Goal: Transaction & Acquisition: Book appointment/travel/reservation

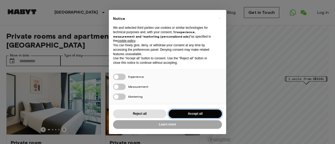
click at [183, 114] on button "Accept all" at bounding box center [195, 114] width 53 height 9
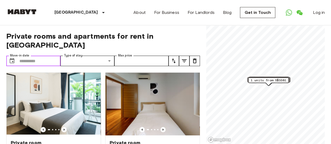
click at [52, 56] on input "Move-in date" at bounding box center [39, 61] width 41 height 10
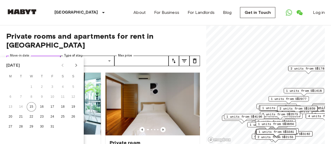
click at [31, 56] on input "Move-in date" at bounding box center [39, 61] width 41 height 10
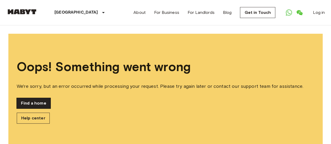
click at [41, 104] on link "Find a home" at bounding box center [34, 103] width 34 height 10
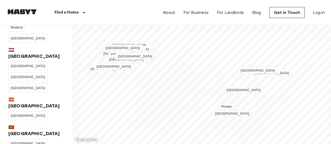
scroll to position [203, 0]
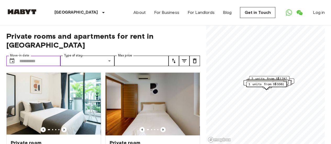
click at [49, 56] on input "Move-in date" at bounding box center [39, 61] width 41 height 10
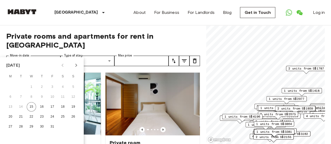
click at [20, 64] on div "[DATE]" at bounding box center [13, 65] width 14 height 6
click at [75, 65] on icon "Next month" at bounding box center [76, 65] width 6 height 6
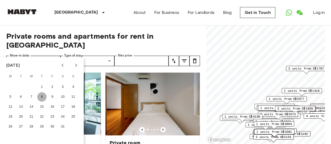
click at [41, 96] on button "8" at bounding box center [41, 96] width 9 height 9
type input "**********"
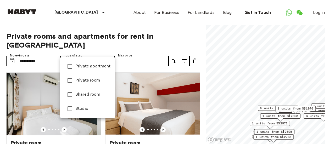
click at [136, 47] on div at bounding box center [167, 72] width 335 height 144
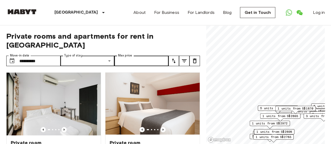
scroll to position [0, 0]
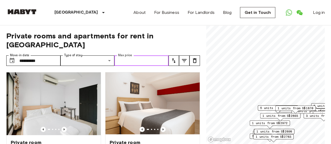
click at [136, 56] on input "Max price" at bounding box center [141, 61] width 54 height 10
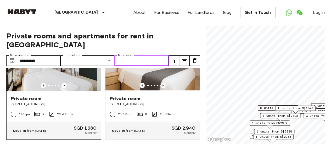
scroll to position [41, 0]
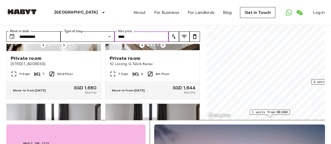
scroll to position [60, 0]
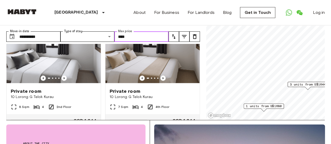
scroll to position [166, 0]
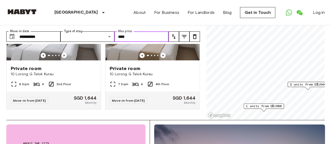
type input "****"
click at [186, 34] on icon "tune" at bounding box center [184, 37] width 6 height 6
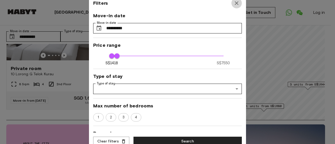
click at [236, 5] on icon "button" at bounding box center [237, 3] width 6 height 6
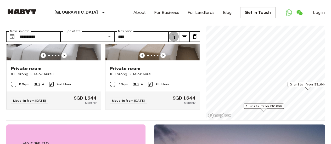
click at [175, 34] on icon "tune" at bounding box center [174, 37] width 6 height 6
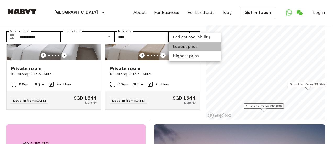
click at [179, 45] on li "Lowest price" at bounding box center [195, 46] width 52 height 9
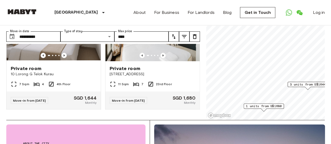
scroll to position [48, 0]
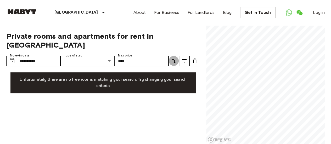
click at [170, 56] on button "tune" at bounding box center [174, 61] width 10 height 10
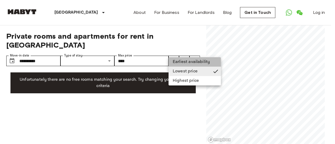
click at [188, 62] on li "Earliest availability" at bounding box center [195, 61] width 52 height 9
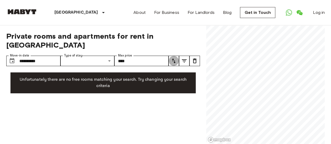
click at [174, 58] on icon "tune" at bounding box center [174, 61] width 6 height 6
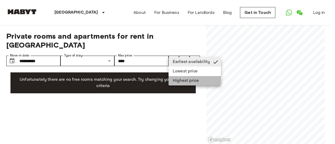
click at [183, 80] on li "Highest price" at bounding box center [195, 80] width 52 height 9
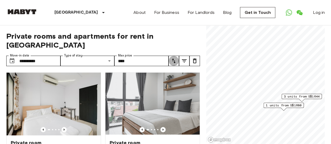
click at [176, 58] on icon "tune" at bounding box center [174, 61] width 6 height 6
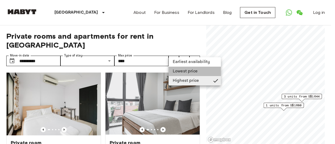
click at [196, 69] on li "Lowest price" at bounding box center [195, 71] width 52 height 9
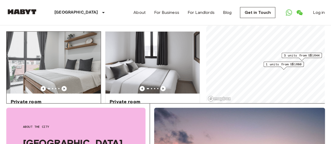
scroll to position [7, 0]
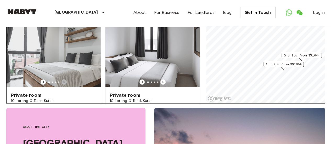
click at [64, 80] on icon "Previous image" at bounding box center [64, 82] width 5 height 5
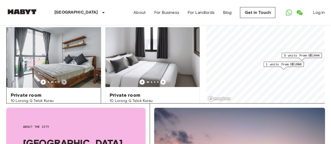
click at [64, 80] on icon "Previous image" at bounding box center [64, 82] width 5 height 5
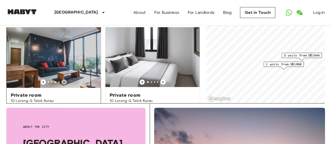
click at [64, 80] on icon "Previous image" at bounding box center [64, 82] width 5 height 5
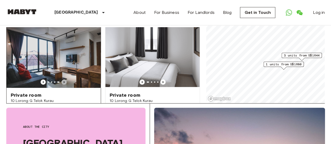
click at [64, 80] on icon "Previous image" at bounding box center [64, 82] width 5 height 5
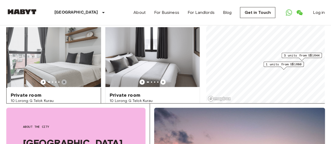
click at [64, 80] on icon "Previous image" at bounding box center [64, 82] width 5 height 5
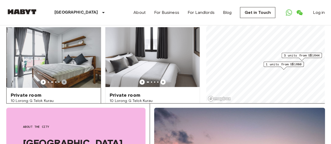
click at [64, 80] on icon "Previous image" at bounding box center [64, 82] width 5 height 5
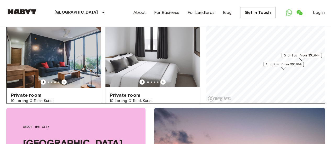
click at [69, 48] on img at bounding box center [54, 56] width 94 height 63
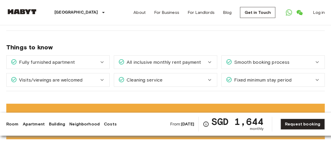
scroll to position [699, 0]
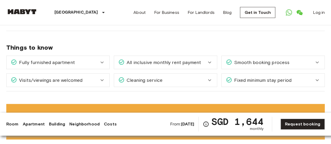
click at [199, 59] on span "All inclusive monthly rent payment" at bounding box center [163, 62] width 76 height 7
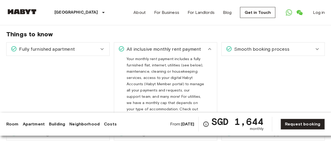
scroll to position [713, 0]
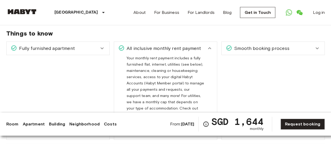
click at [212, 45] on icon at bounding box center [210, 48] width 6 height 6
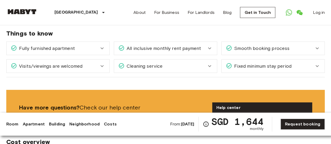
click at [260, 60] on div "Fixed minimum stay period" at bounding box center [273, 66] width 103 height 13
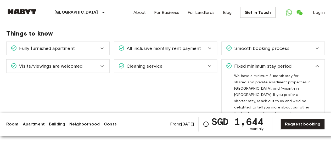
click at [95, 45] on div "Fully furnished apartment" at bounding box center [55, 48] width 88 height 7
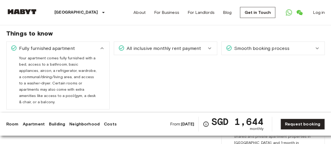
click at [95, 45] on div "Fully furnished apartment" at bounding box center [55, 48] width 88 height 7
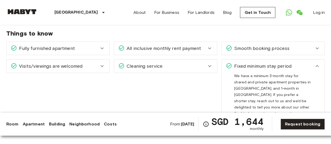
click at [107, 61] on div "Visits/viewings are welcomed" at bounding box center [58, 66] width 103 height 13
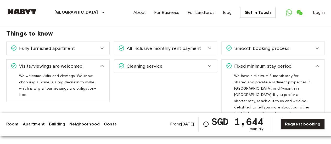
click at [248, 47] on div "Smooth booking process With Habyt you can count on a hassle free booking proces…" at bounding box center [272, 49] width 103 height 14
click at [248, 47] on div "Smooth booking process" at bounding box center [273, 48] width 103 height 13
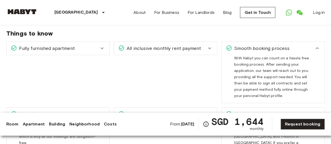
drag, startPoint x: 248, startPoint y: 47, endPoint x: 256, endPoint y: 42, distance: 9.3
click at [256, 42] on div "Smooth booking process" at bounding box center [273, 48] width 103 height 13
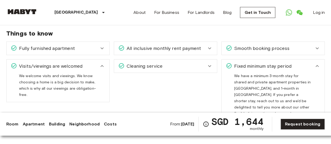
click at [256, 45] on span "Smooth booking process" at bounding box center [260, 48] width 57 height 7
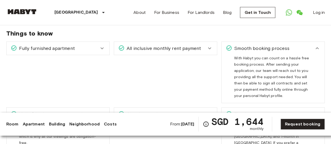
click at [255, 45] on span "Smooth booking process" at bounding box center [260, 48] width 57 height 7
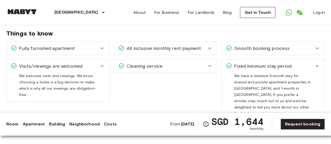
click at [202, 63] on div "Cleaning service" at bounding box center [162, 66] width 88 height 7
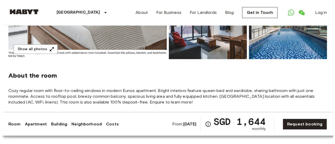
scroll to position [151, 0]
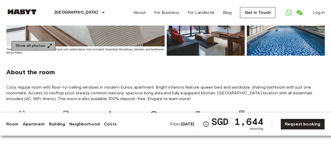
click at [35, 47] on button "Show all photos" at bounding box center [34, 46] width 44 height 10
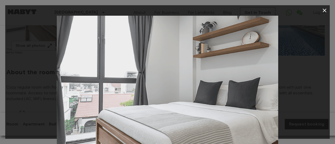
click at [301, 82] on div at bounding box center [167, 90] width 325 height 148
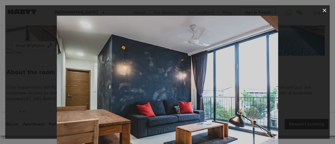
click at [302, 58] on div at bounding box center [167, 90] width 325 height 148
